Goal: Task Accomplishment & Management: Use online tool/utility

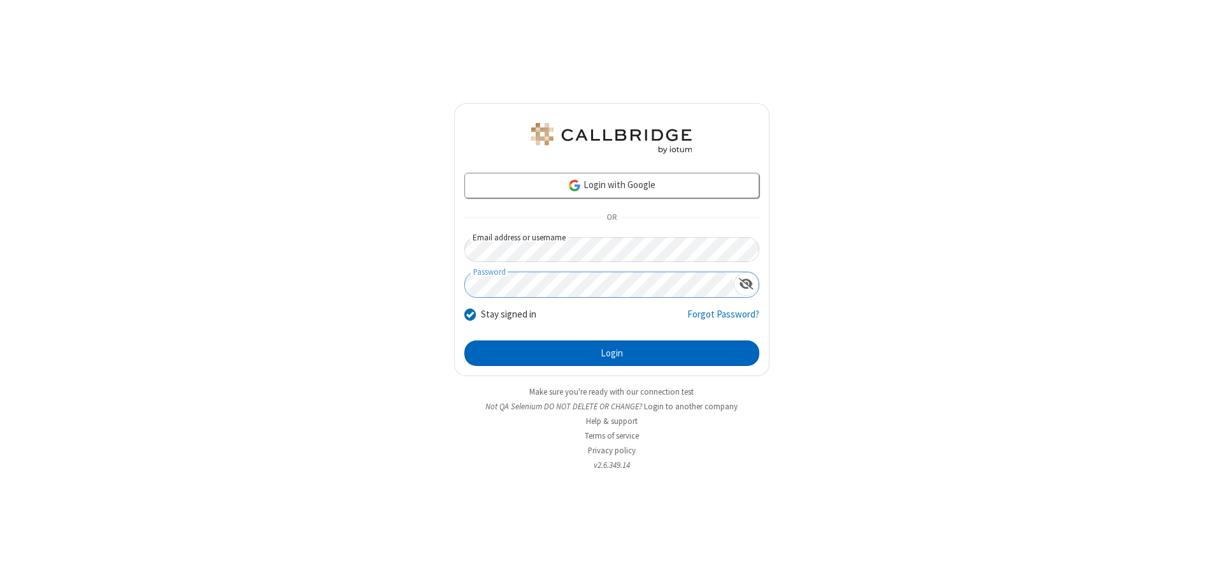
click at [612, 353] on button "Login" at bounding box center [611, 352] width 295 height 25
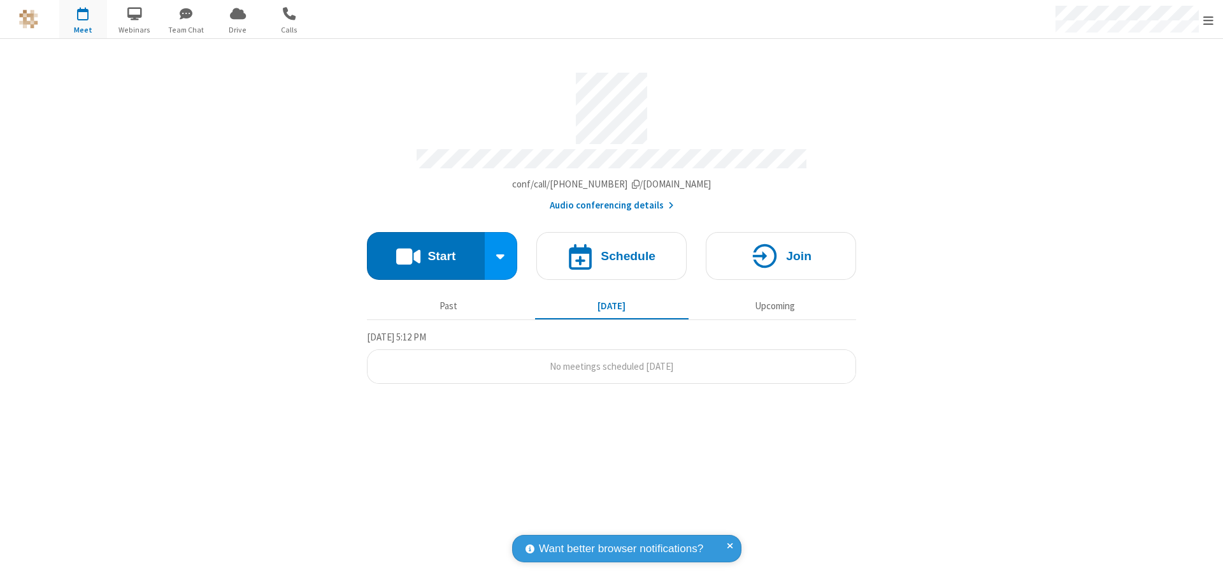
click at [426, 250] on button "Start" at bounding box center [426, 256] width 118 height 48
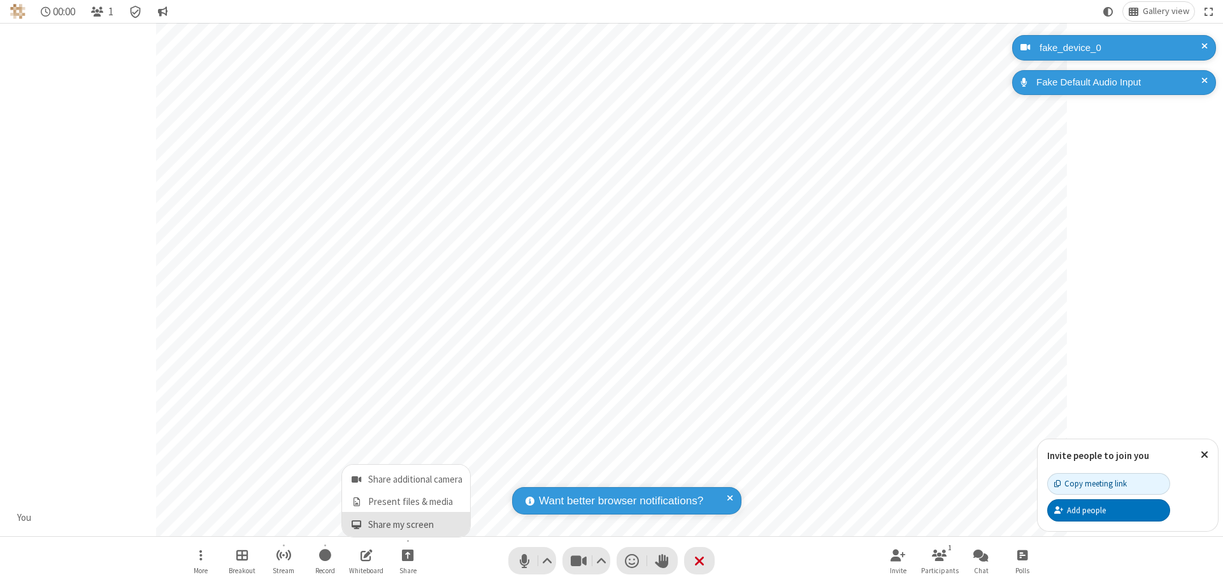
click at [356, 524] on span "Share my screen" at bounding box center [356, 524] width 15 height 11
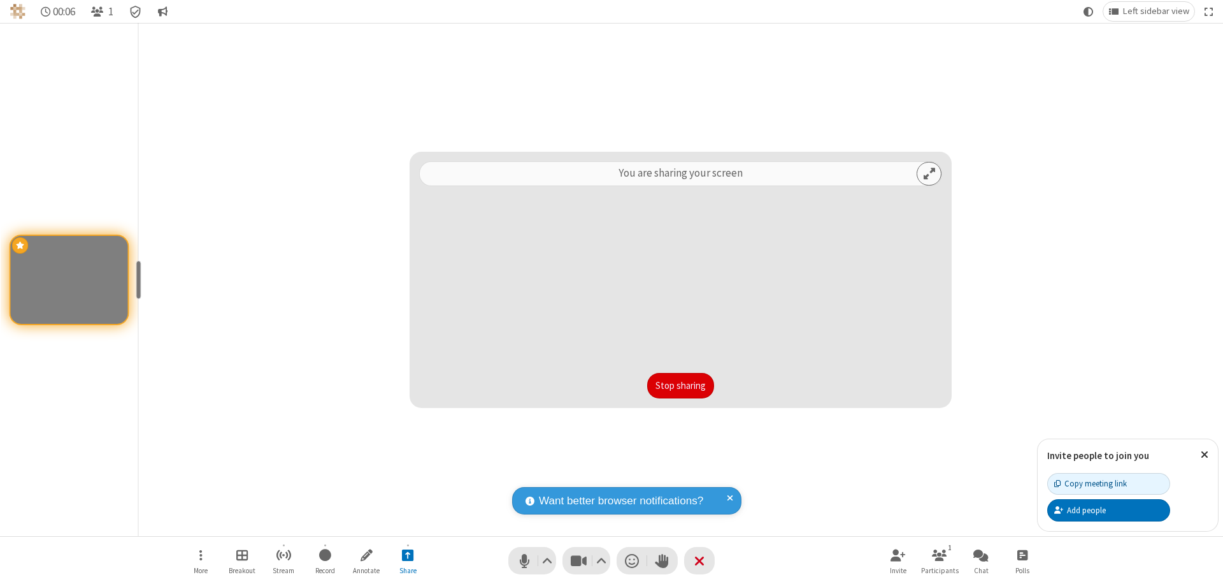
click at [680, 385] on button "Stop sharing" at bounding box center [680, 385] width 67 height 25
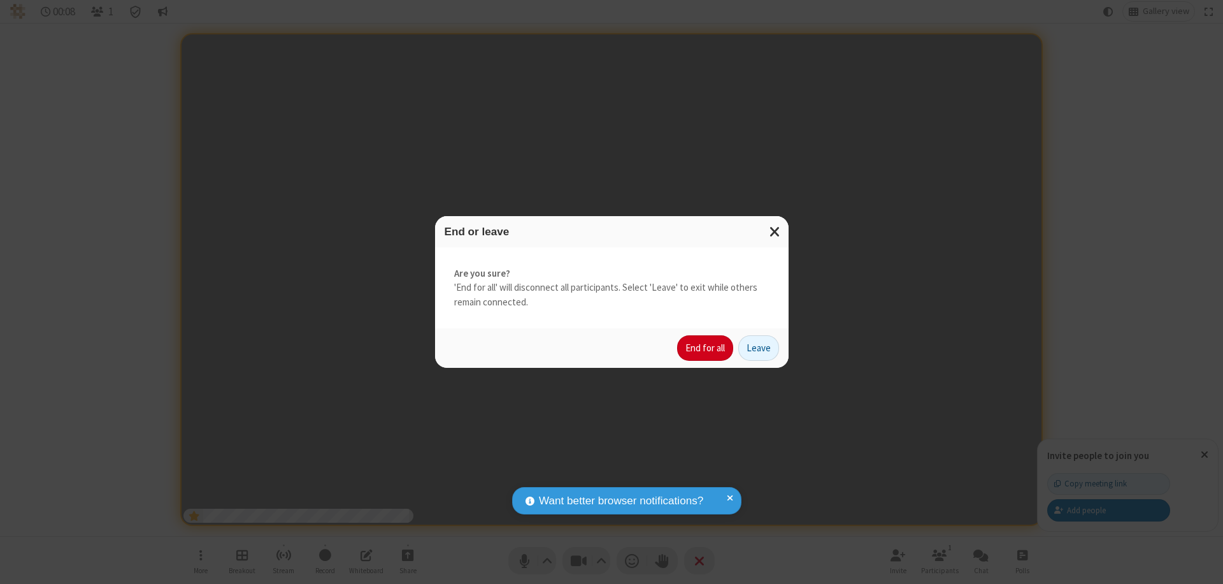
click at [706, 348] on button "End for all" at bounding box center [705, 347] width 56 height 25
